Goal: Task Accomplishment & Management: Use online tool/utility

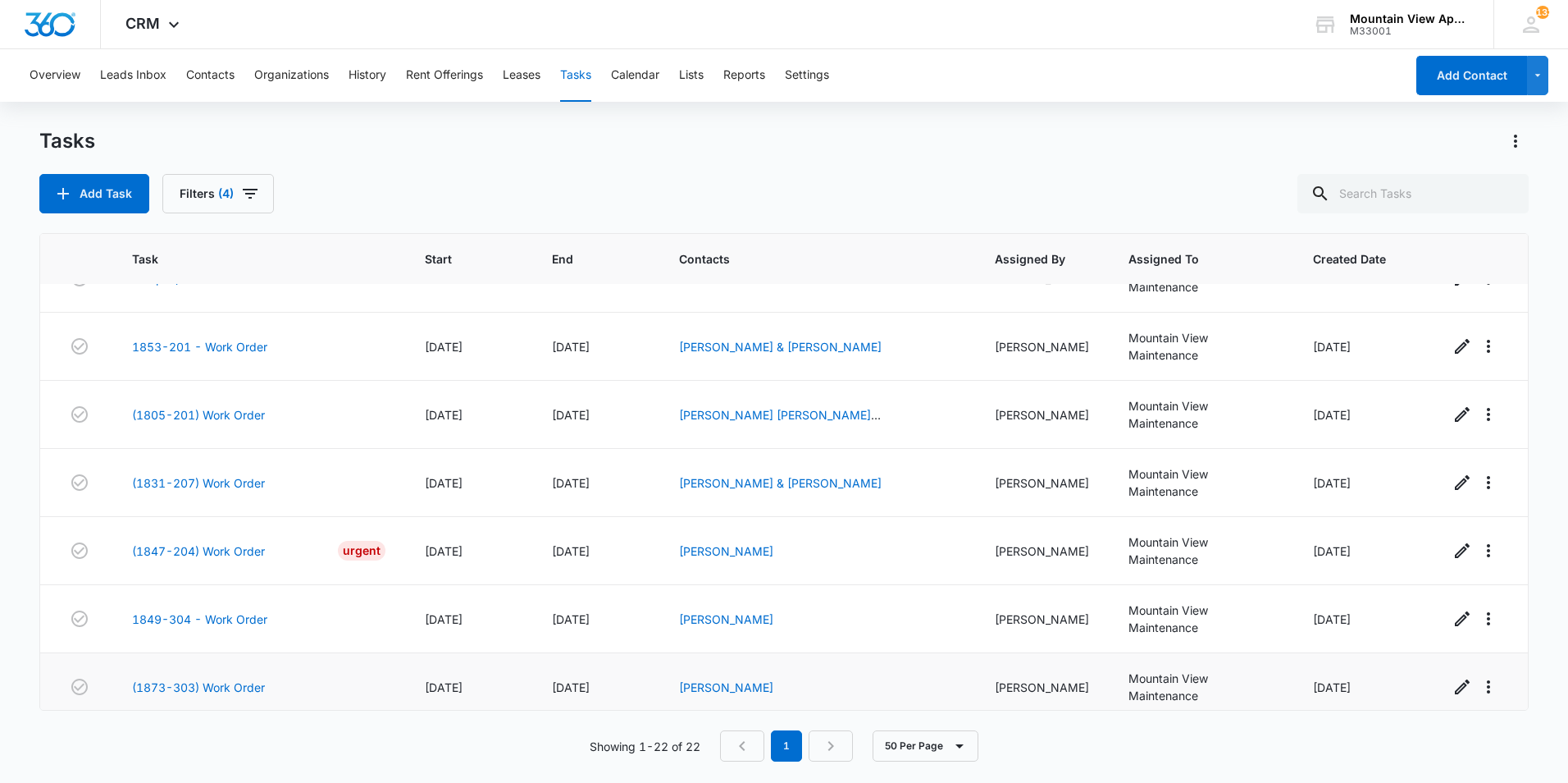
scroll to position [679, 0]
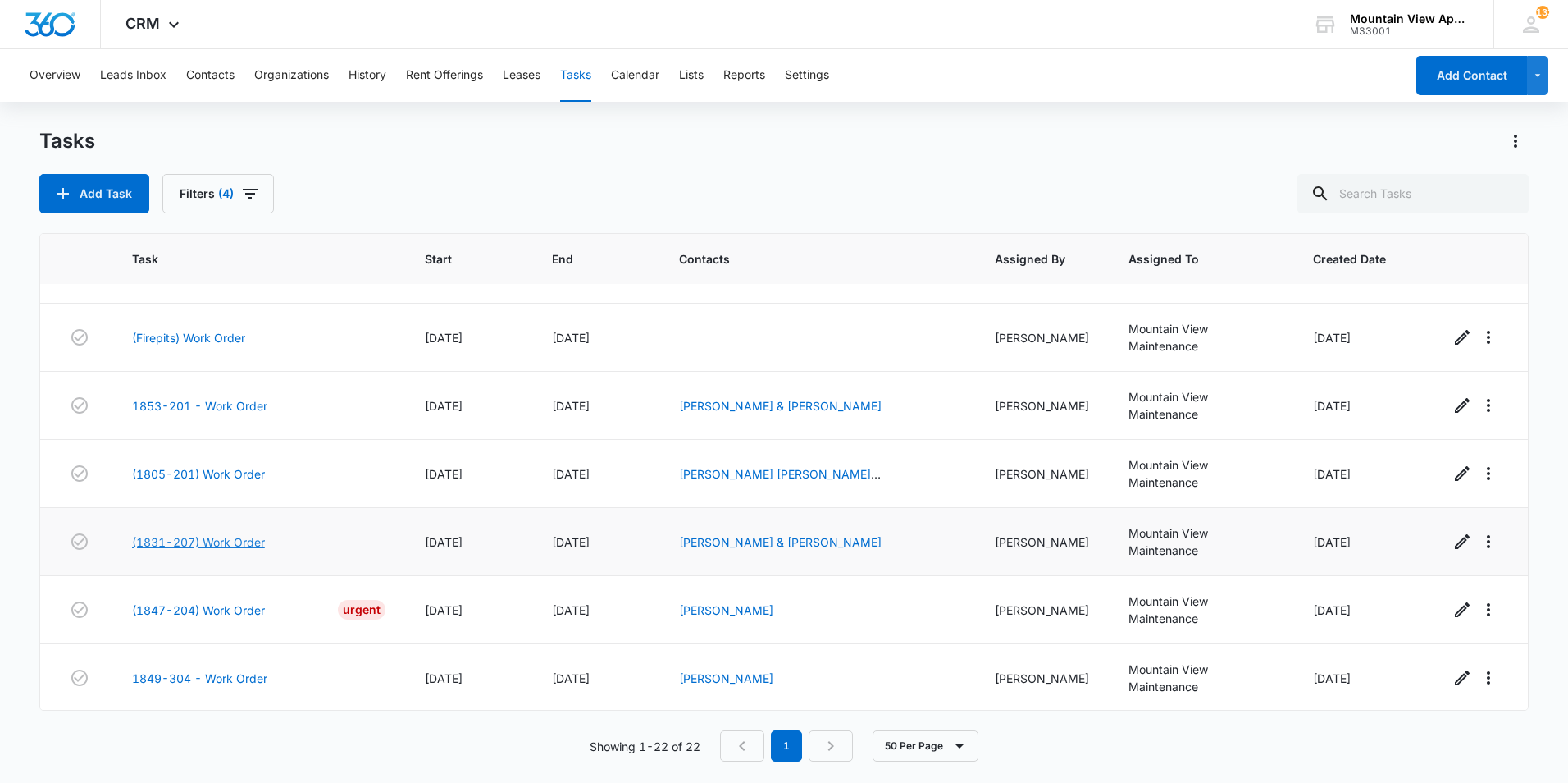
click at [252, 544] on link "(1831-207) Work Order" at bounding box center [198, 542] width 133 height 17
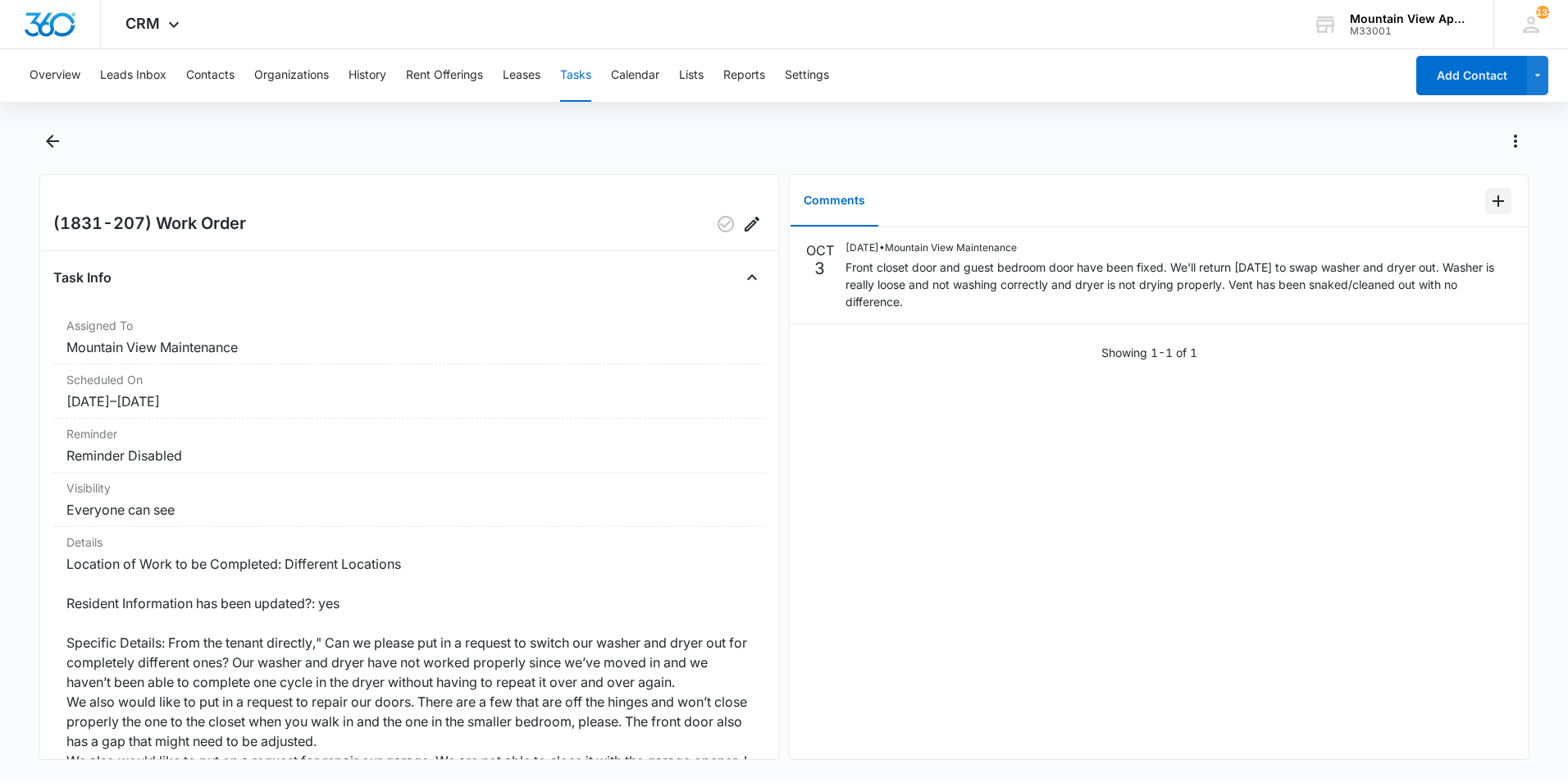
click at [1489, 205] on icon "Add Comment" at bounding box center [1498, 201] width 20 height 20
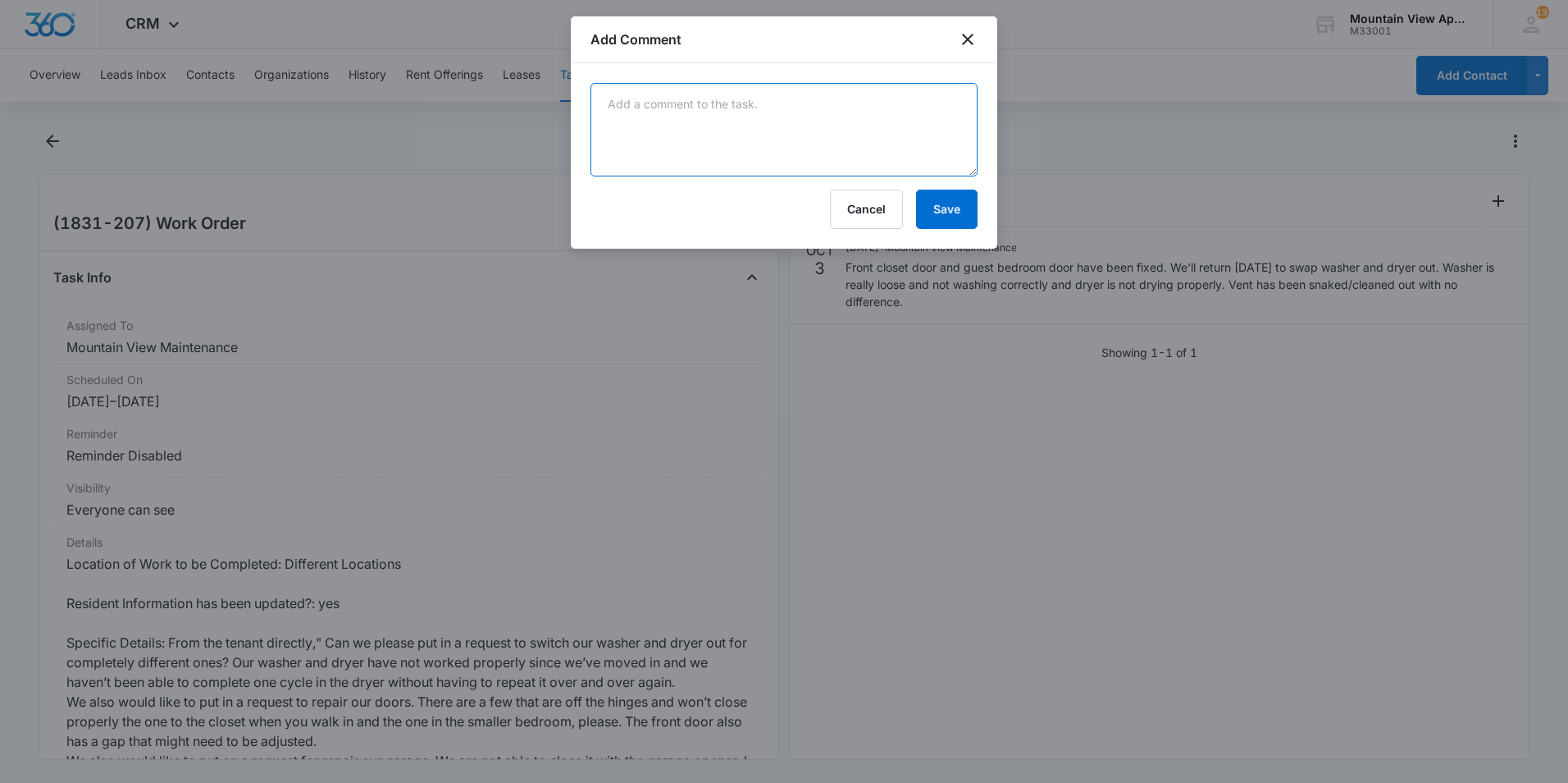
click at [875, 113] on textarea at bounding box center [784, 130] width 387 height 93
type textarea "Swapped out washer and dryer. Caulked around guest bathroom tub and repaired la…"
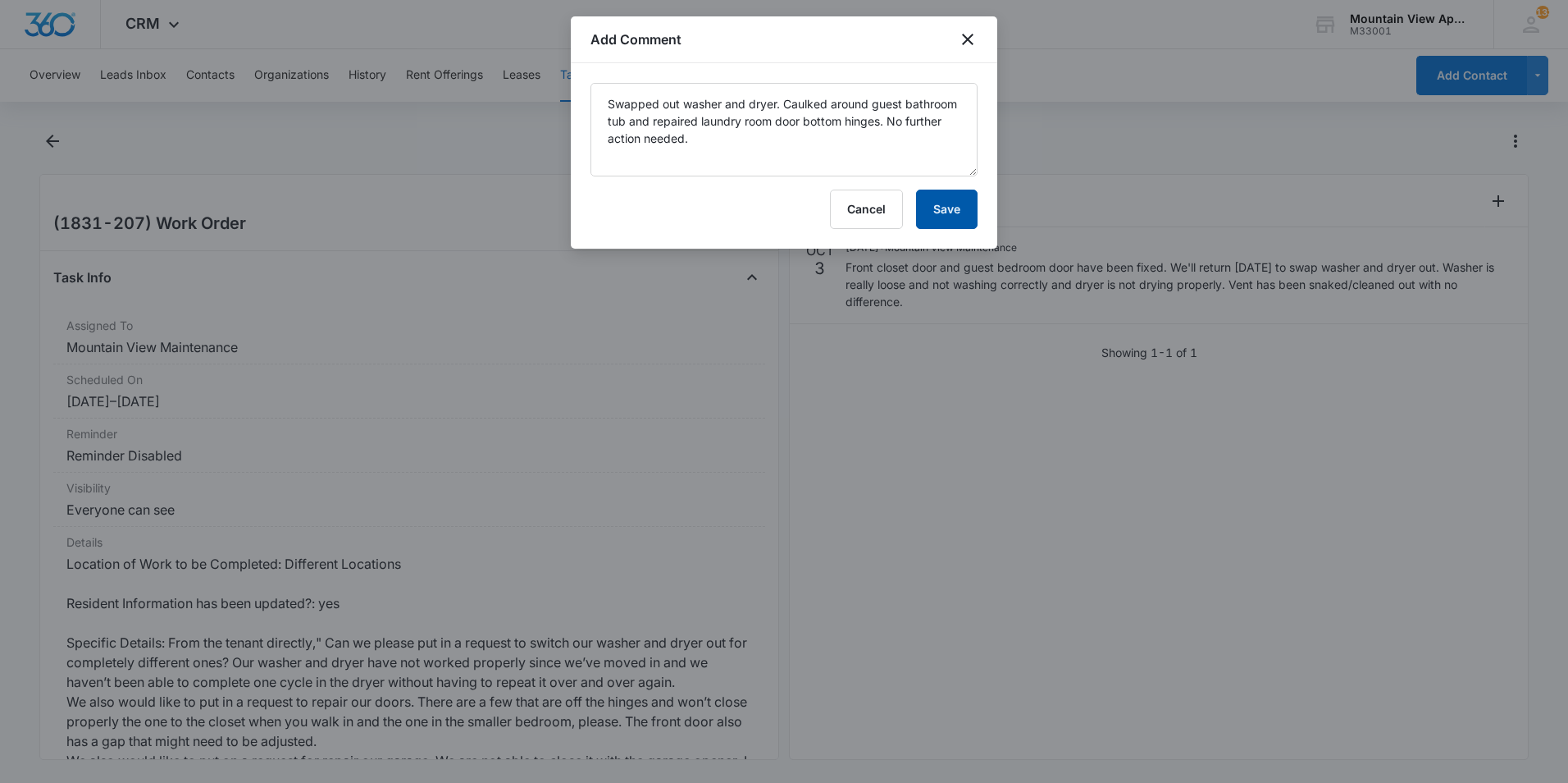
click at [954, 207] on button "Save" at bounding box center [947, 209] width 62 height 39
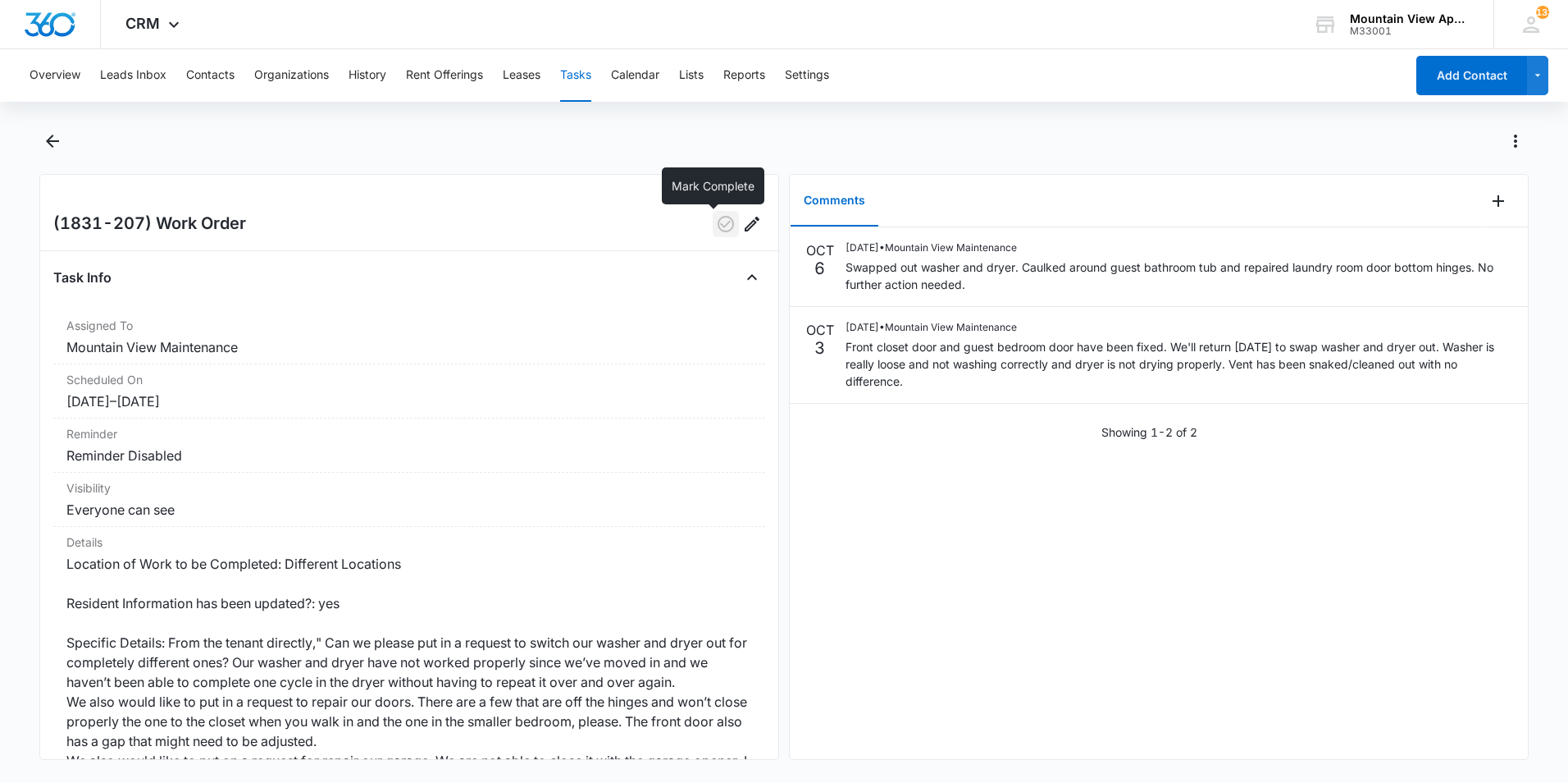
click at [716, 225] on icon "button" at bounding box center [726, 223] width 20 height 20
click at [51, 138] on icon "Back" at bounding box center [52, 140] width 20 height 20
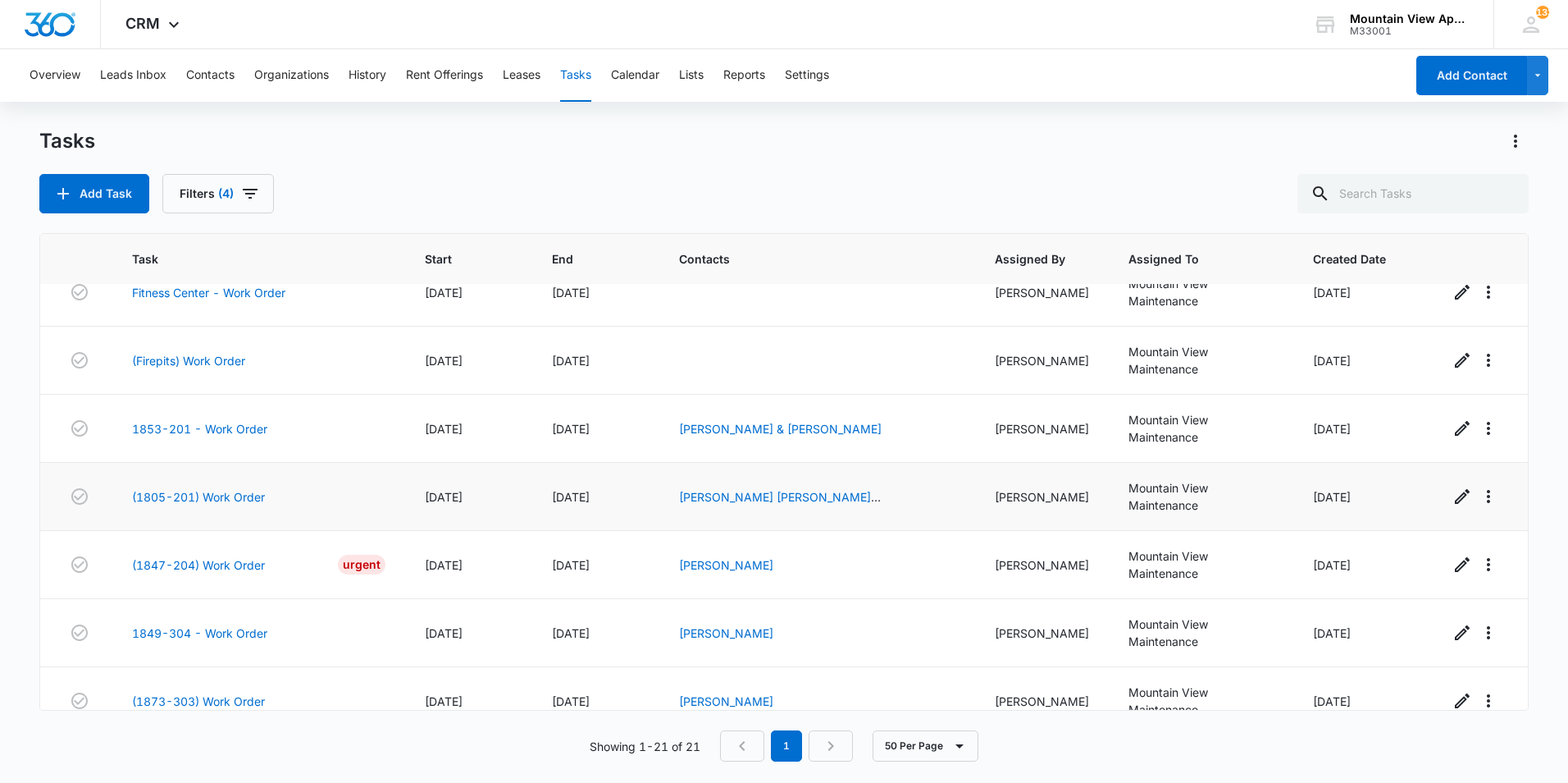
scroll to position [738, 0]
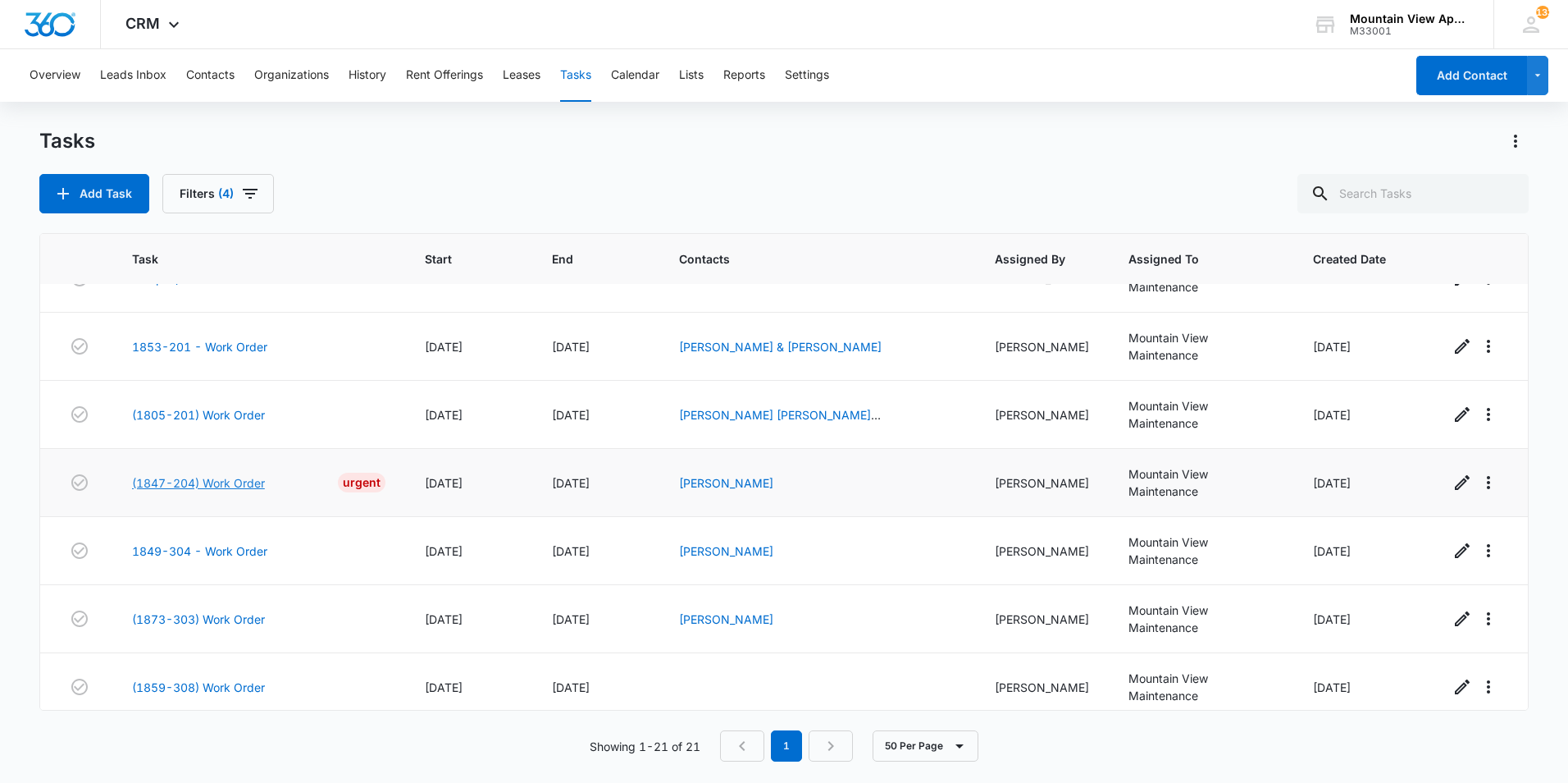
click at [241, 482] on link "(1847-204) Work Order" at bounding box center [198, 483] width 133 height 17
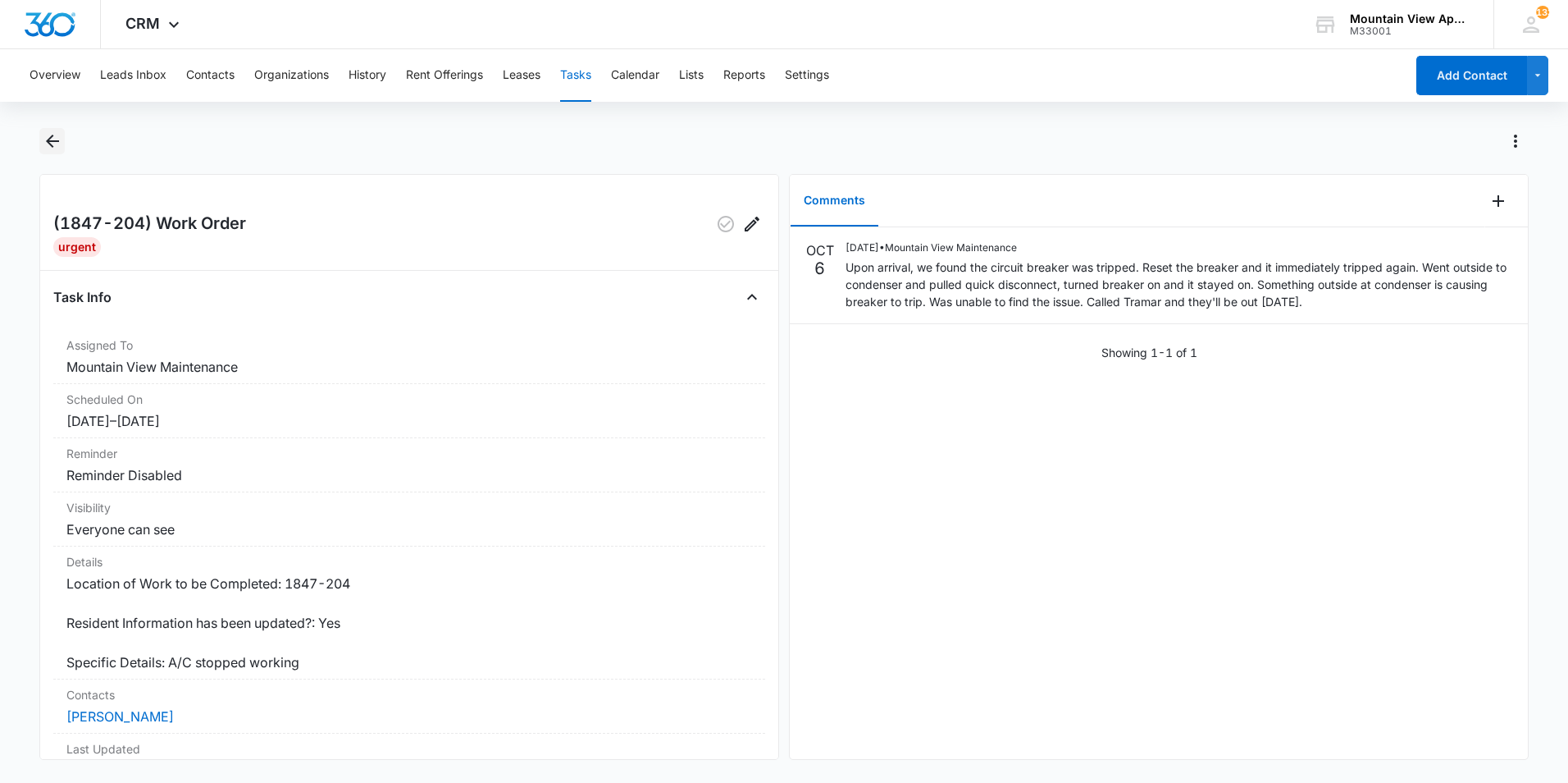
click at [52, 142] on icon "Back" at bounding box center [52, 141] width 13 height 13
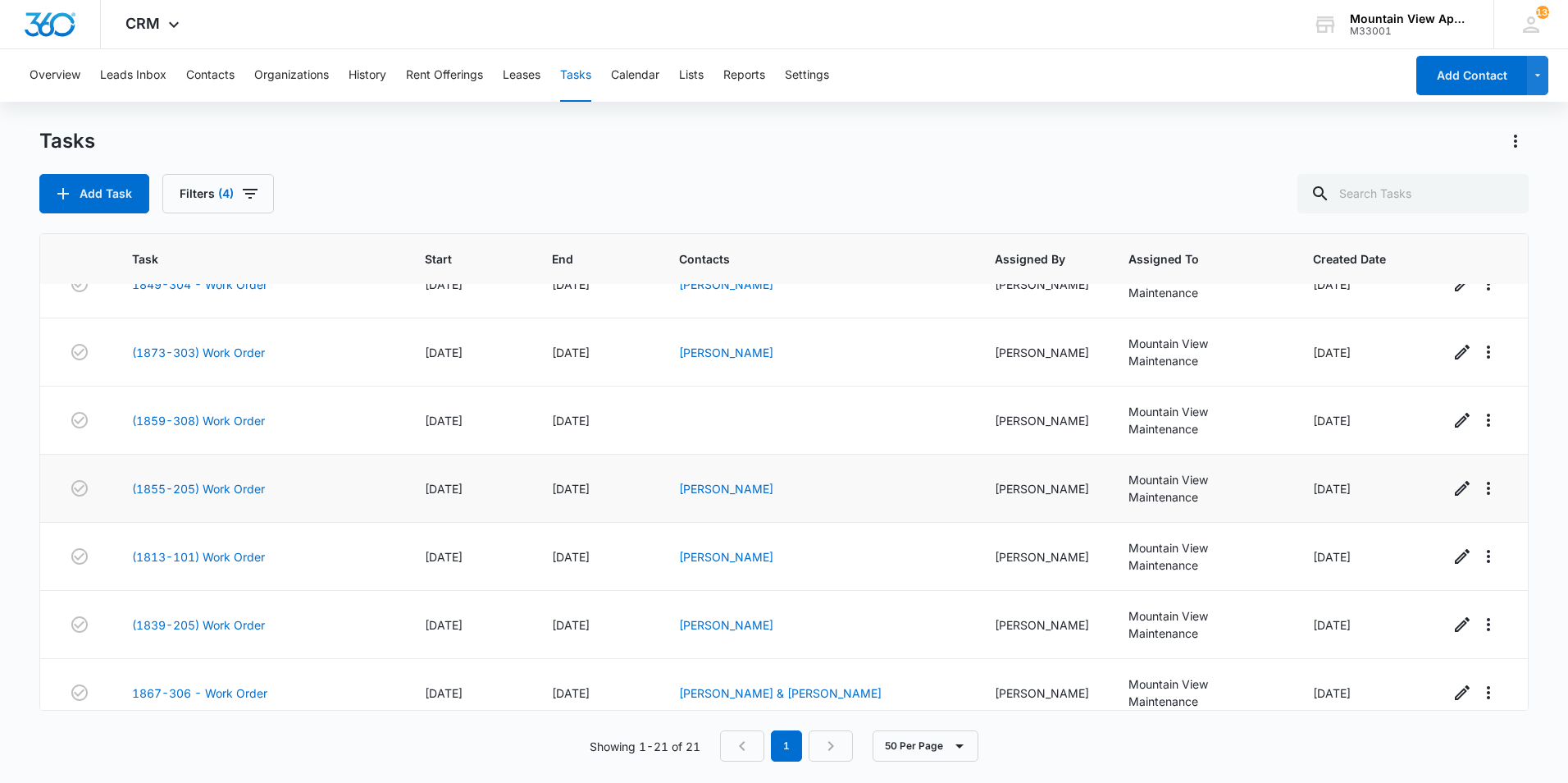
scroll to position [1021, 0]
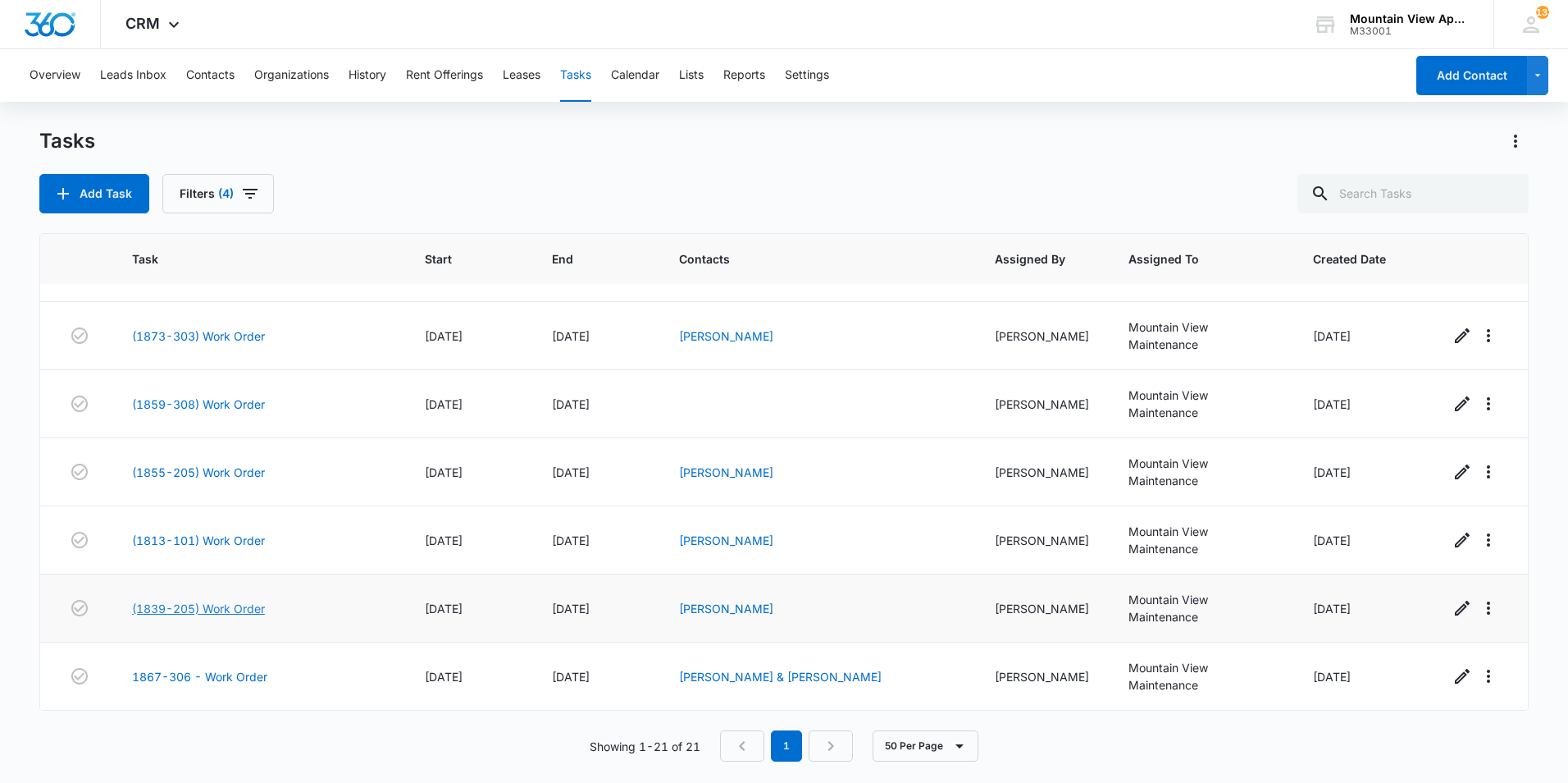
click at [234, 607] on link "(1839-205) Work Order" at bounding box center [198, 608] width 133 height 17
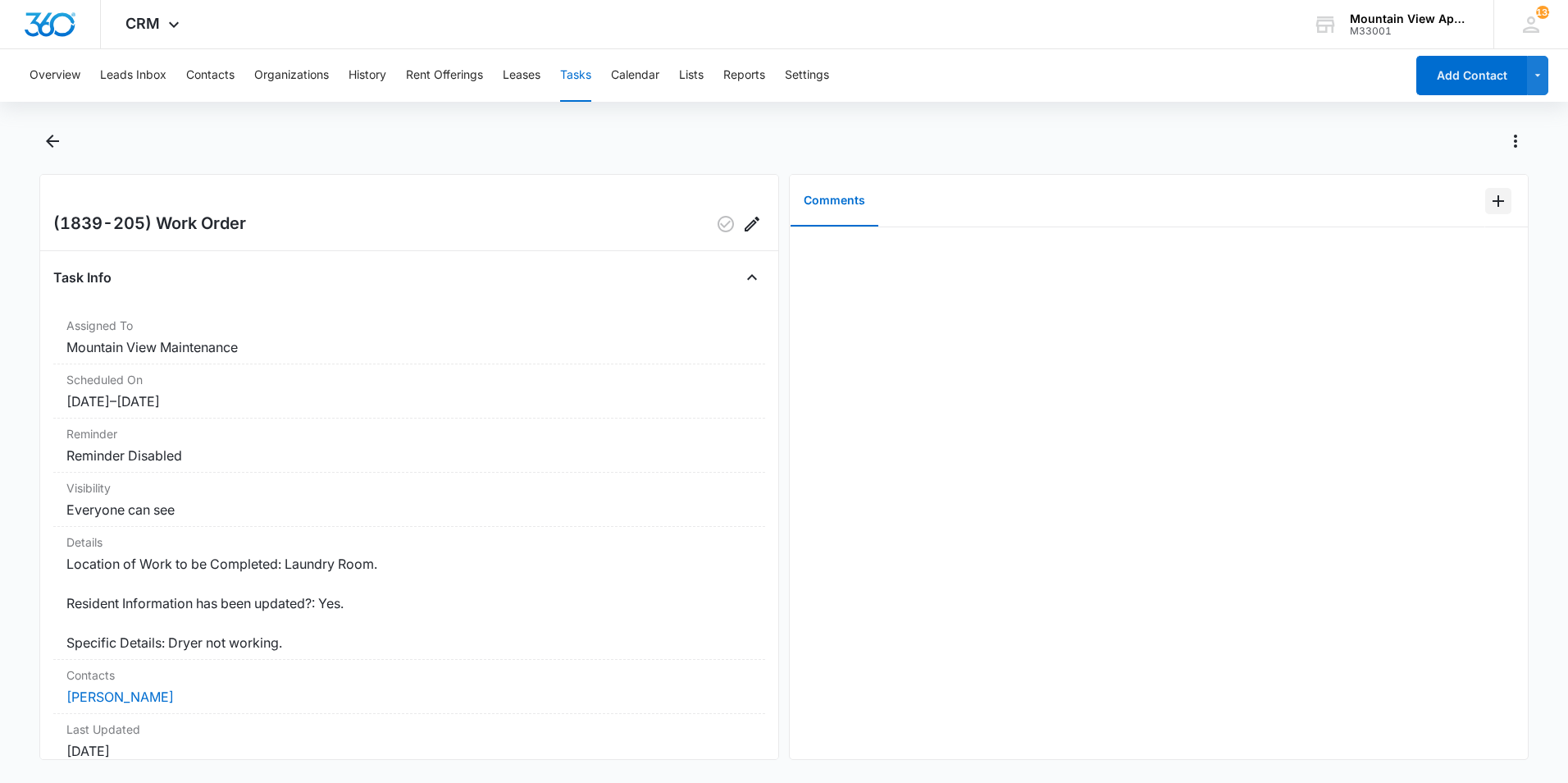
click at [1492, 203] on icon "Add Comment" at bounding box center [1498, 201] width 11 height 11
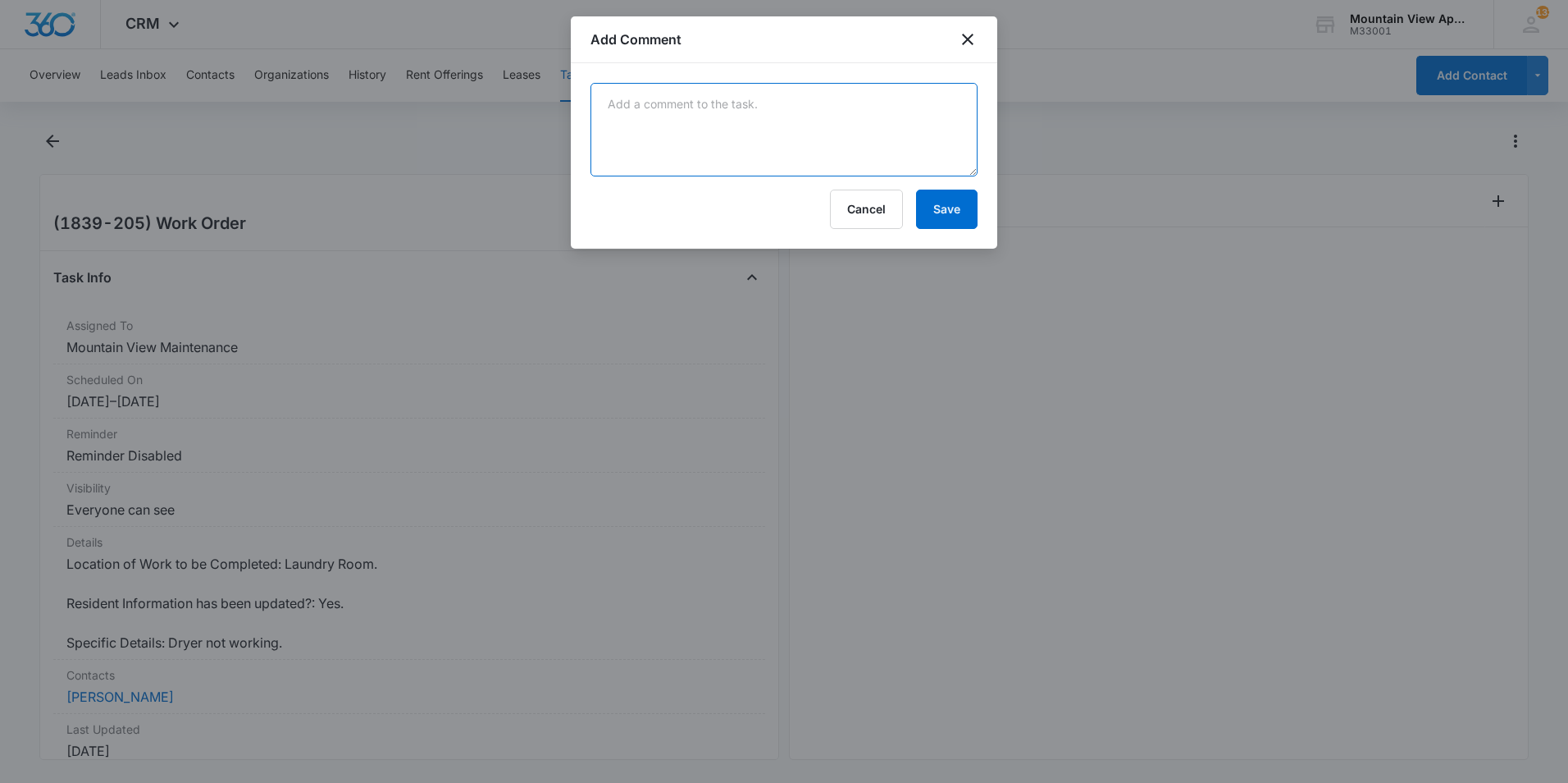
click at [936, 134] on textarea at bounding box center [784, 130] width 387 height 93
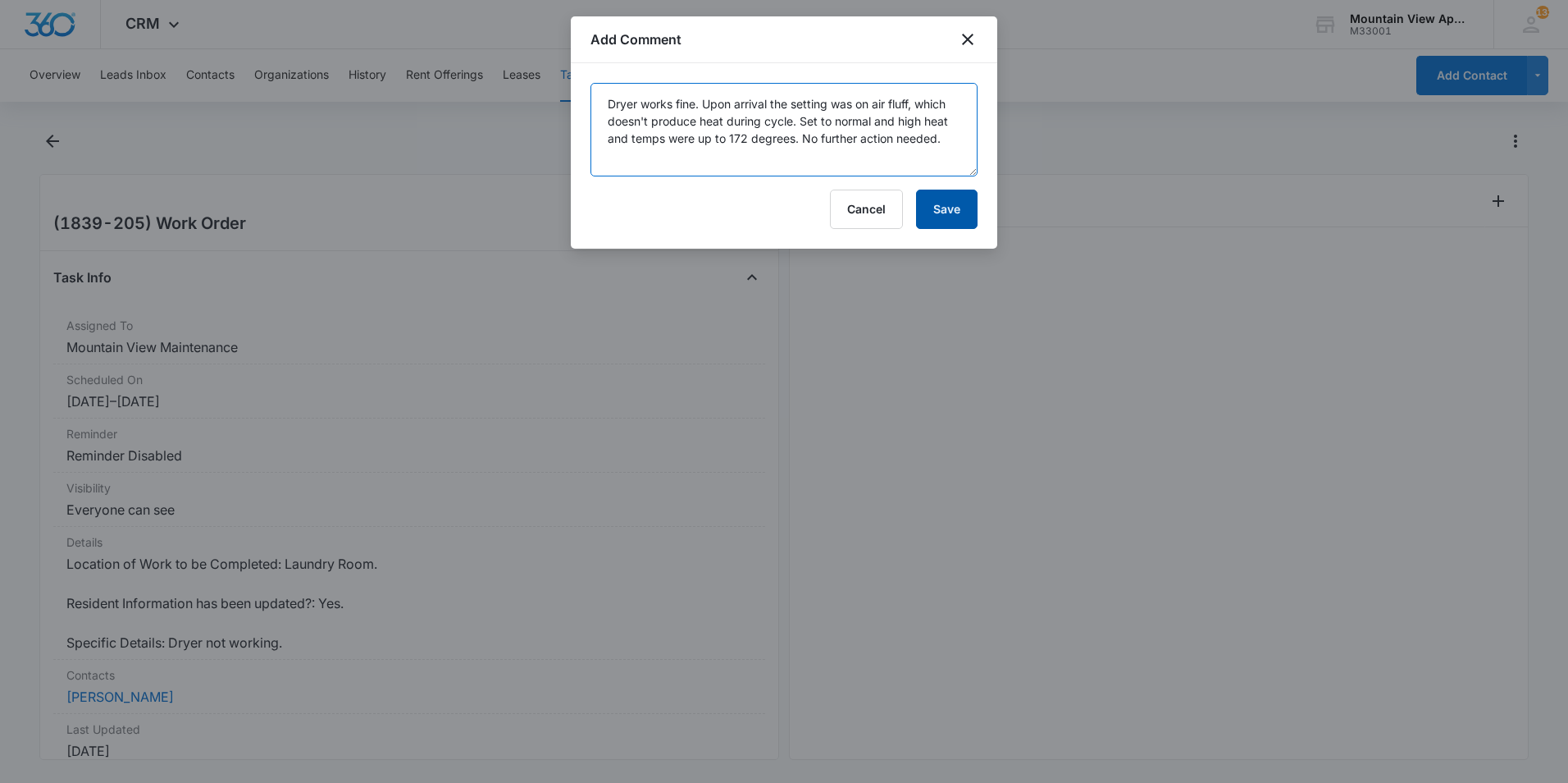
type textarea "Dryer works fine. Upon arrival the setting was on air fluff, which doesn't prod…"
click at [950, 214] on button "Save" at bounding box center [947, 209] width 62 height 39
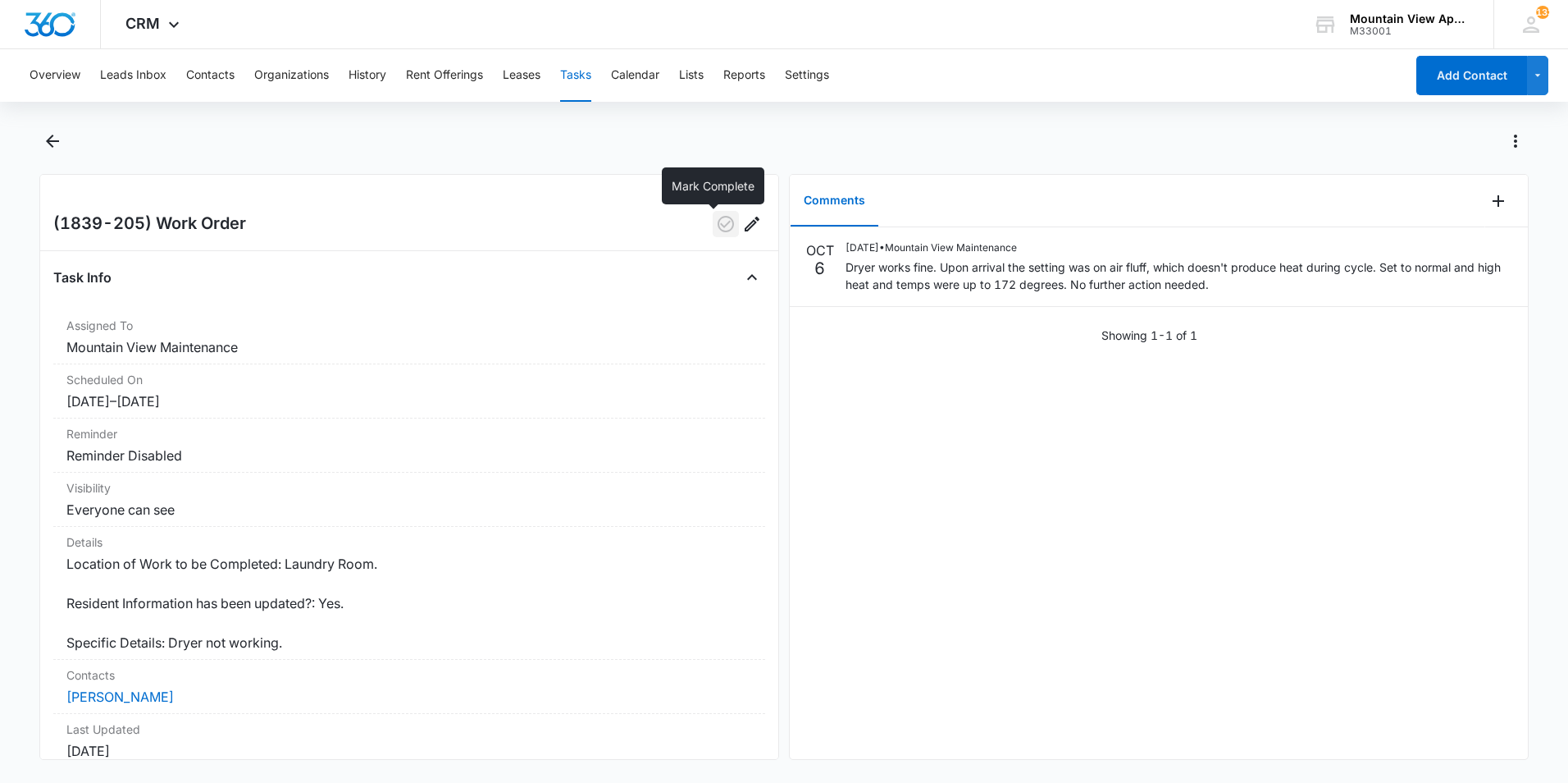
click at [716, 225] on icon "button" at bounding box center [726, 223] width 20 height 20
click at [50, 140] on icon "Back" at bounding box center [52, 141] width 13 height 13
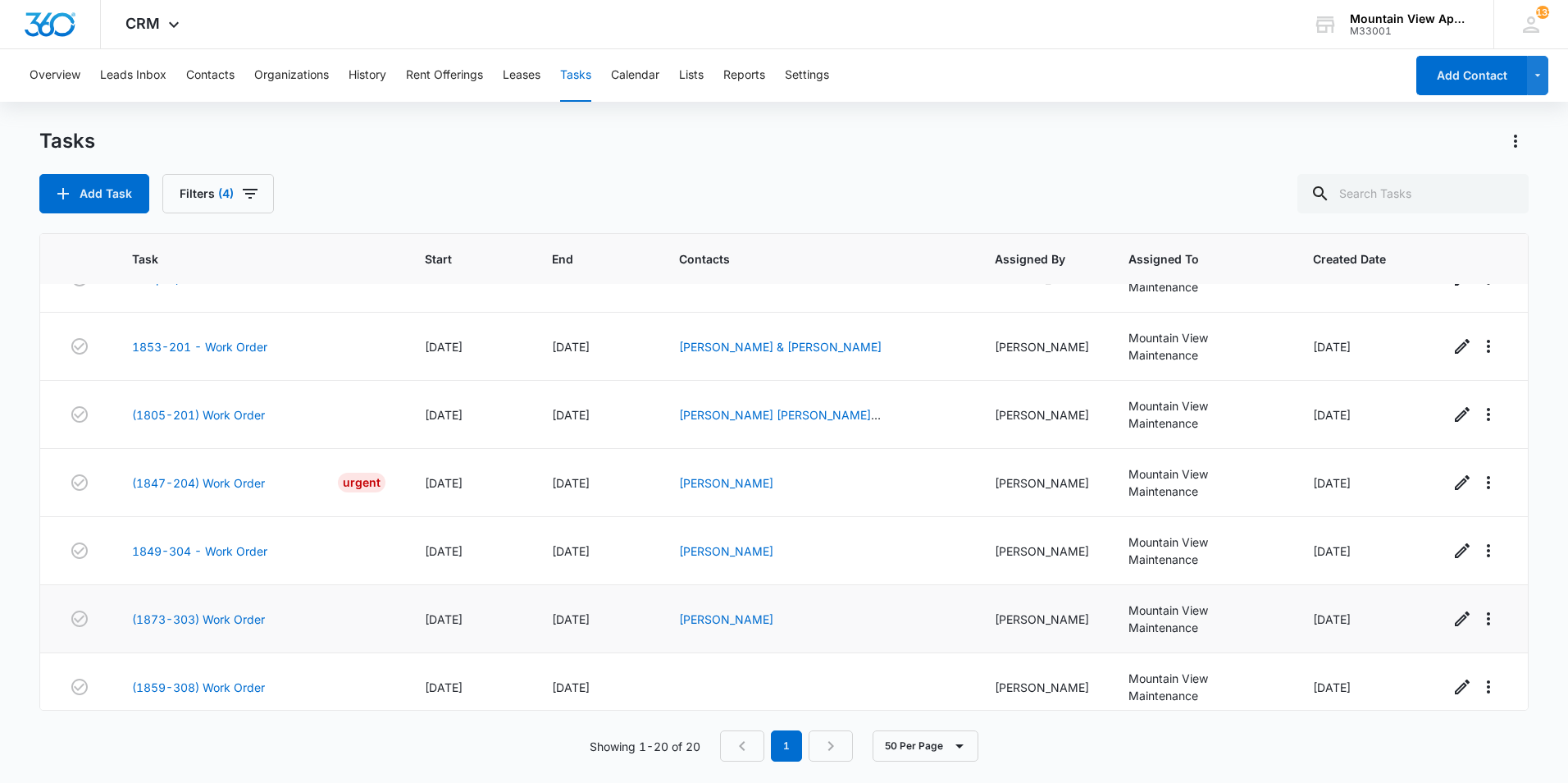
scroll to position [953, 0]
